Goal: Task Accomplishment & Management: Manage account settings

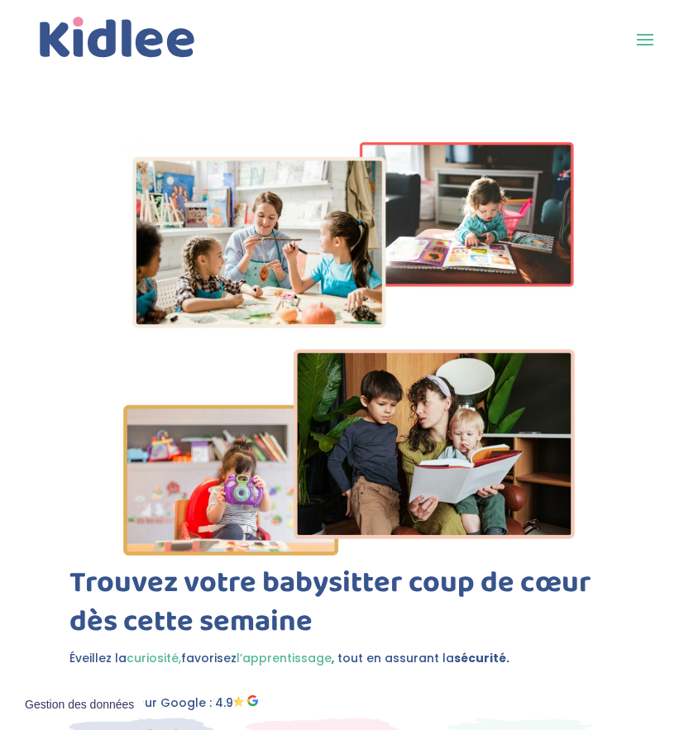
click at [635, 36] on span at bounding box center [645, 39] width 26 height 26
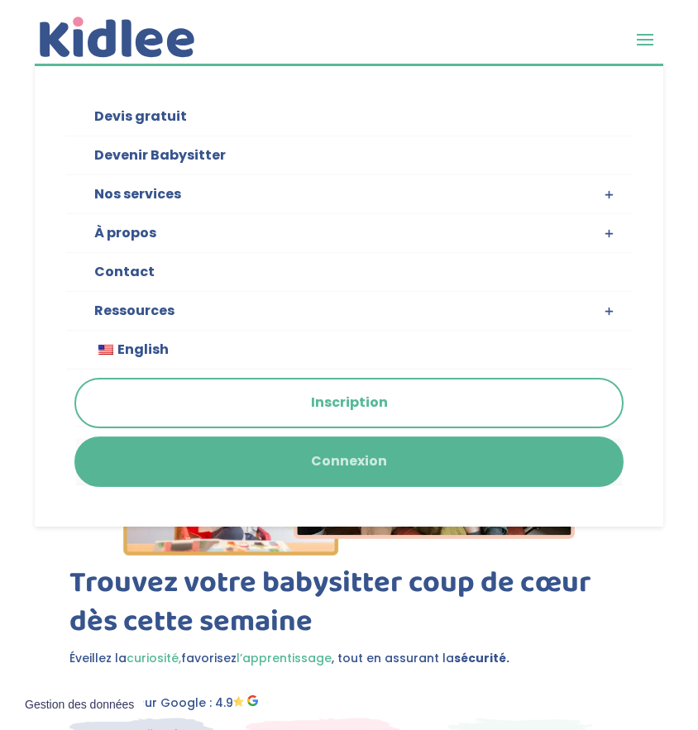
click at [426, 449] on link "Connexion" at bounding box center [349, 461] width 546 height 47
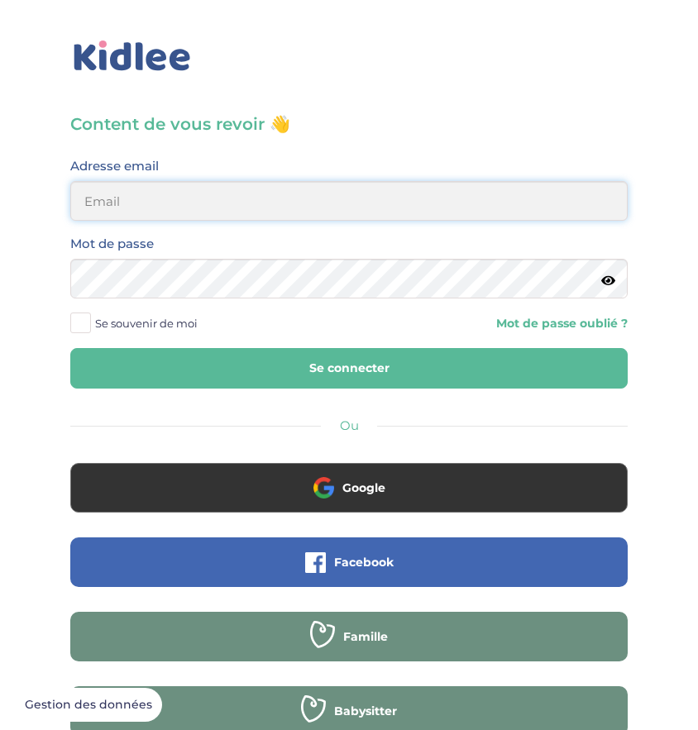
type input "[EMAIL_ADDRESS][DOMAIN_NAME]"
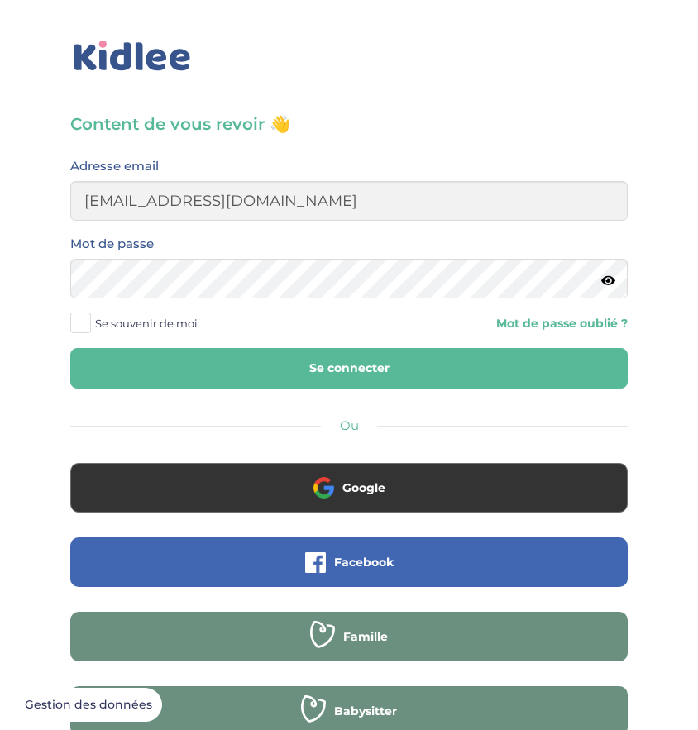
click at [547, 375] on button "Se connecter" at bounding box center [348, 368] width 557 height 41
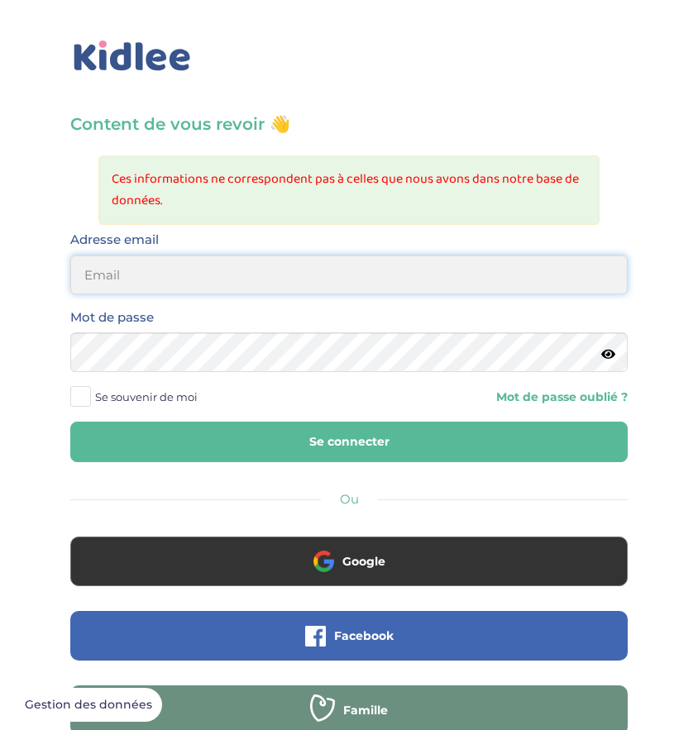
type input "[EMAIL_ADDRESS][DOMAIN_NAME]"
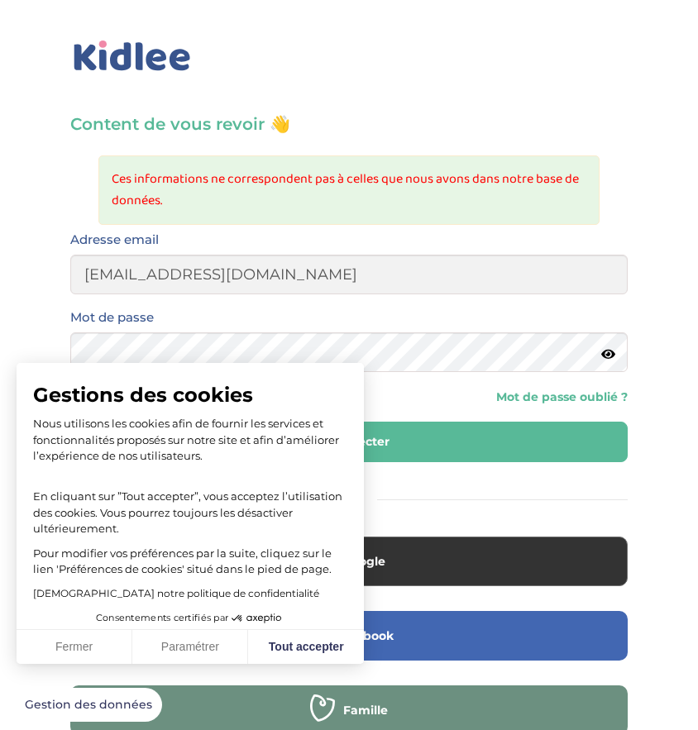
click at [611, 352] on icon at bounding box center [608, 354] width 14 height 12
click at [94, 659] on button "Fermer" at bounding box center [75, 647] width 116 height 35
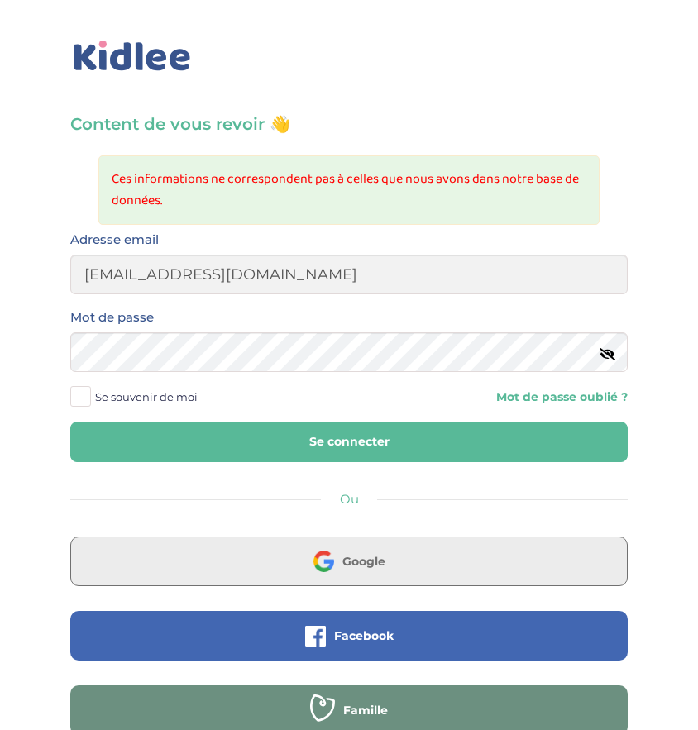
click at [291, 566] on button "Google" at bounding box center [348, 562] width 557 height 50
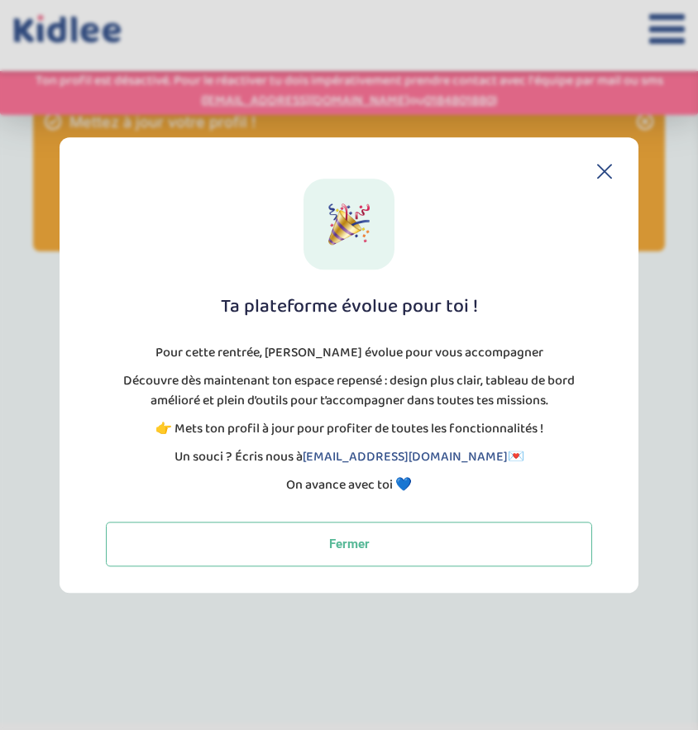
click at [654, 41] on icon at bounding box center [667, 28] width 36 height 41
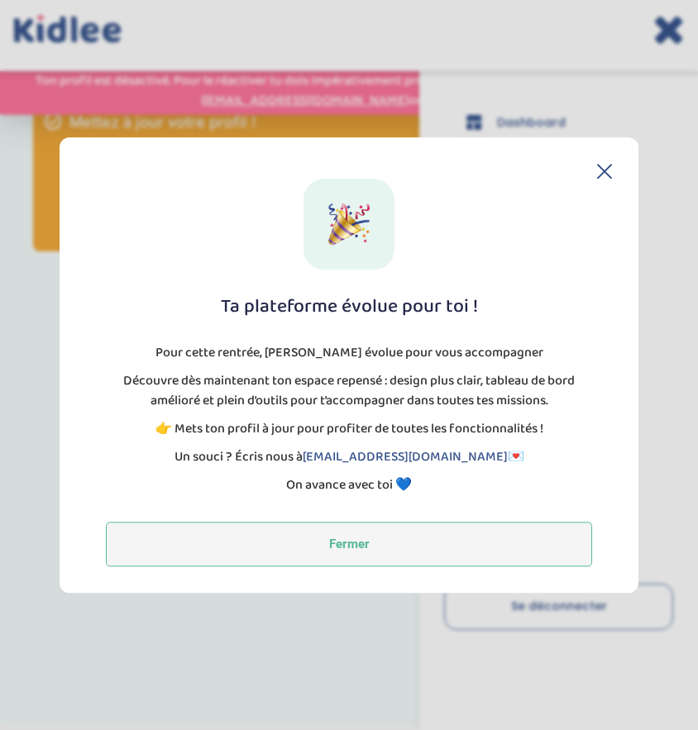
click at [383, 545] on button "Fermer" at bounding box center [349, 544] width 486 height 45
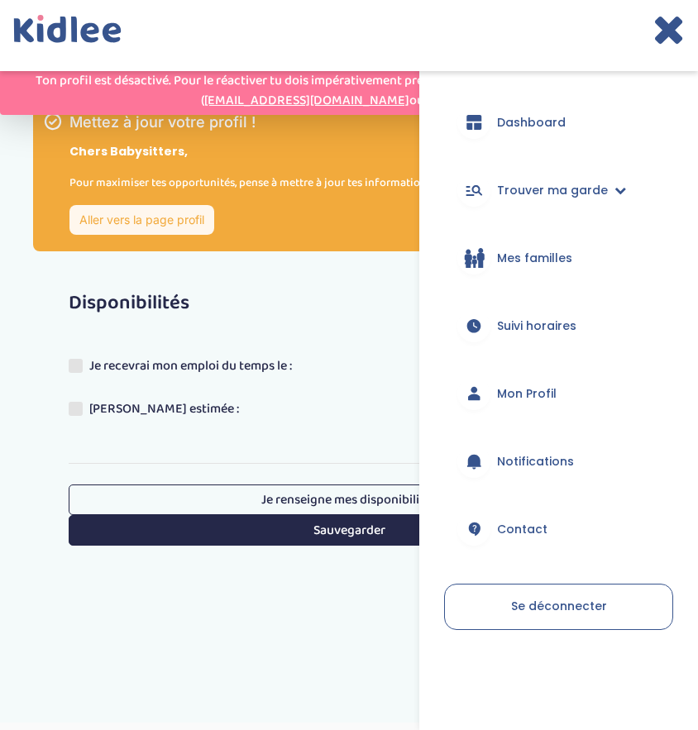
click at [664, 24] on icon at bounding box center [668, 28] width 32 height 41
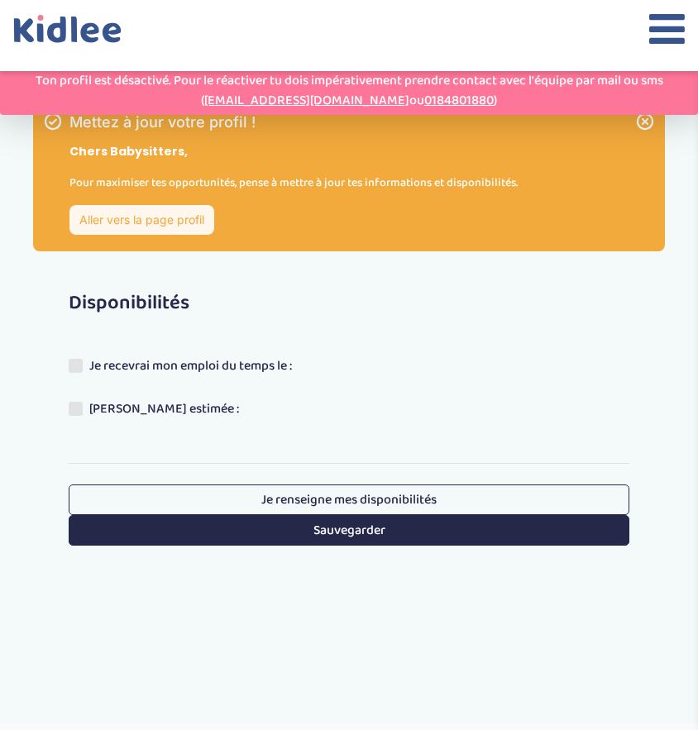
click at [662, 39] on icon at bounding box center [667, 28] width 36 height 41
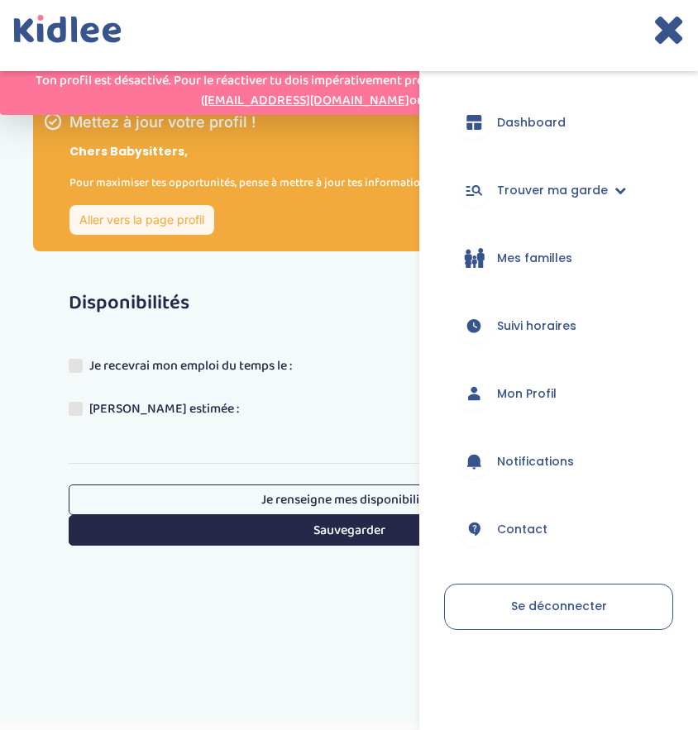
click at [518, 417] on link "Mon Profil" at bounding box center [558, 394] width 229 height 60
